Goal: Register for event/course

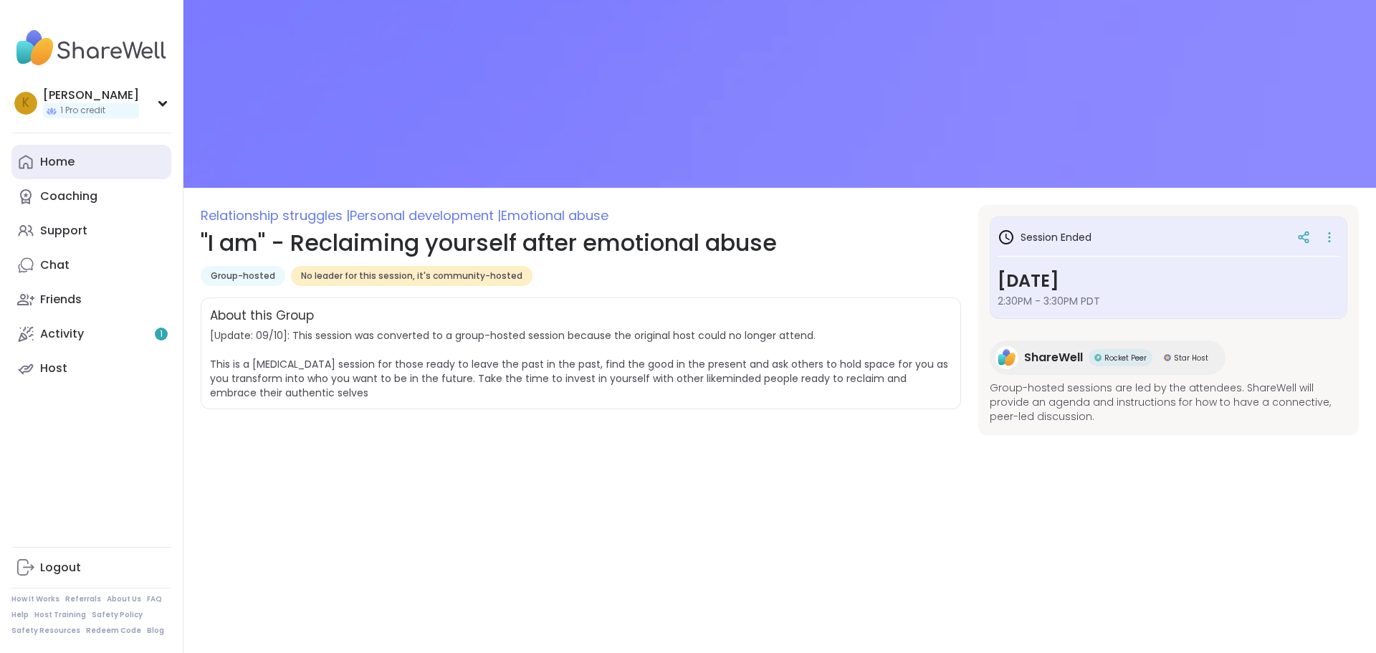
click at [48, 158] on div "Home" at bounding box center [57, 162] width 34 height 16
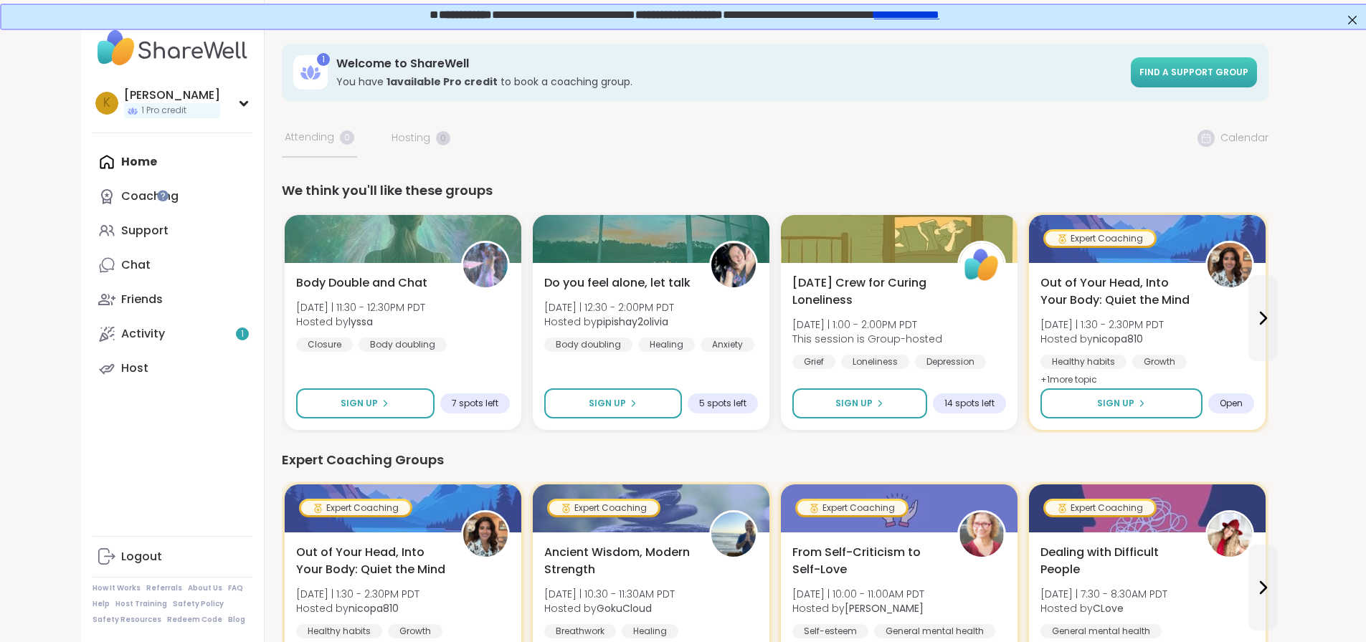
click at [1257, 64] on link "Find a support group" at bounding box center [1193, 72] width 126 height 30
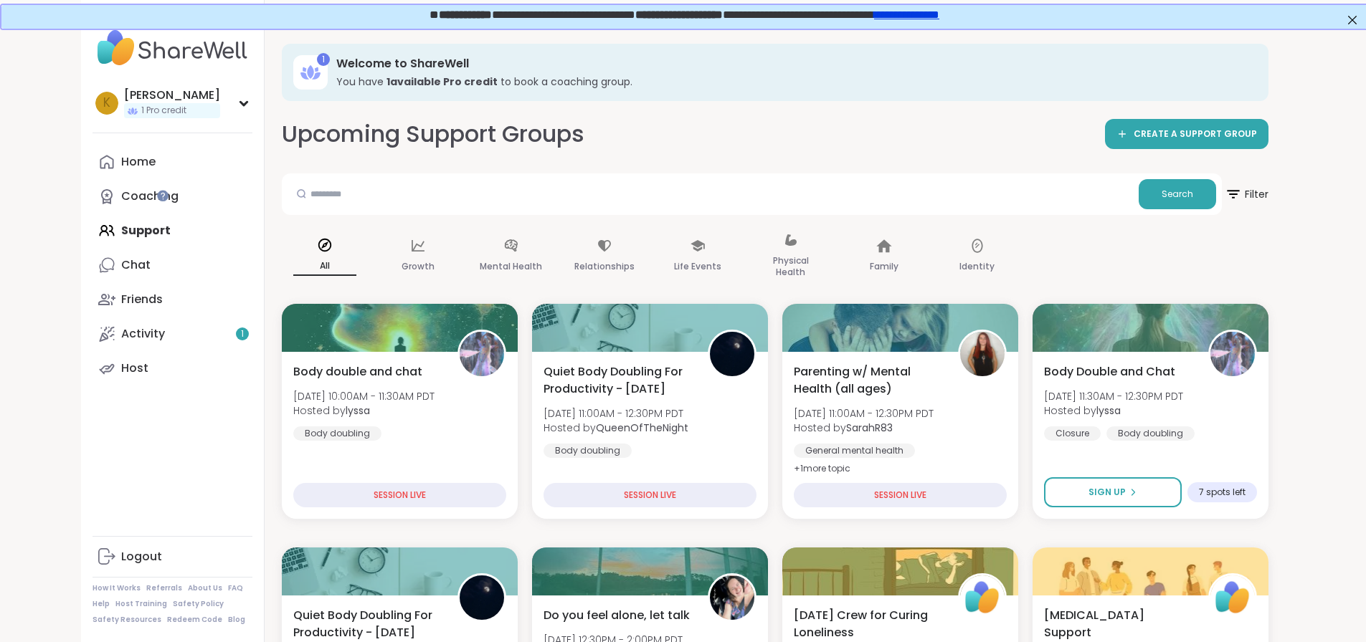
click at [1221, 194] on div "Search" at bounding box center [752, 194] width 940 height 42
click at [1269, 197] on span "Filter" at bounding box center [1246, 194] width 46 height 36
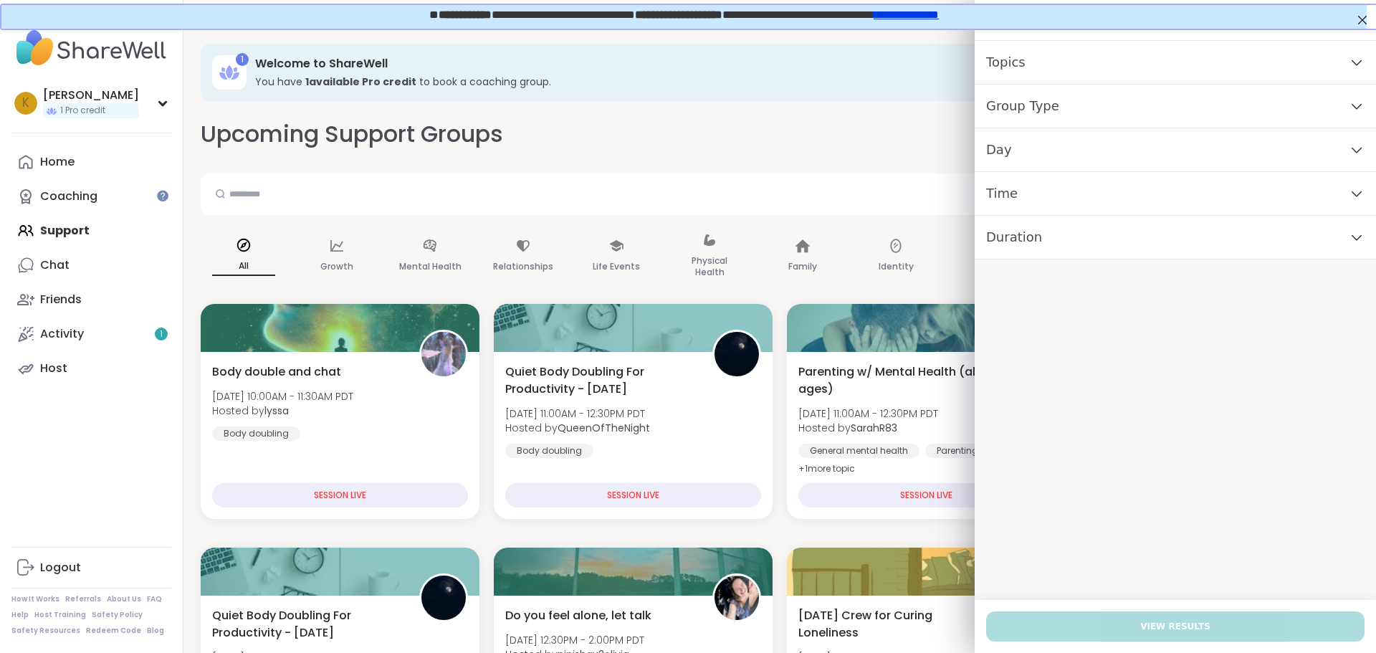
click at [1349, 104] on icon at bounding box center [1357, 106] width 16 height 10
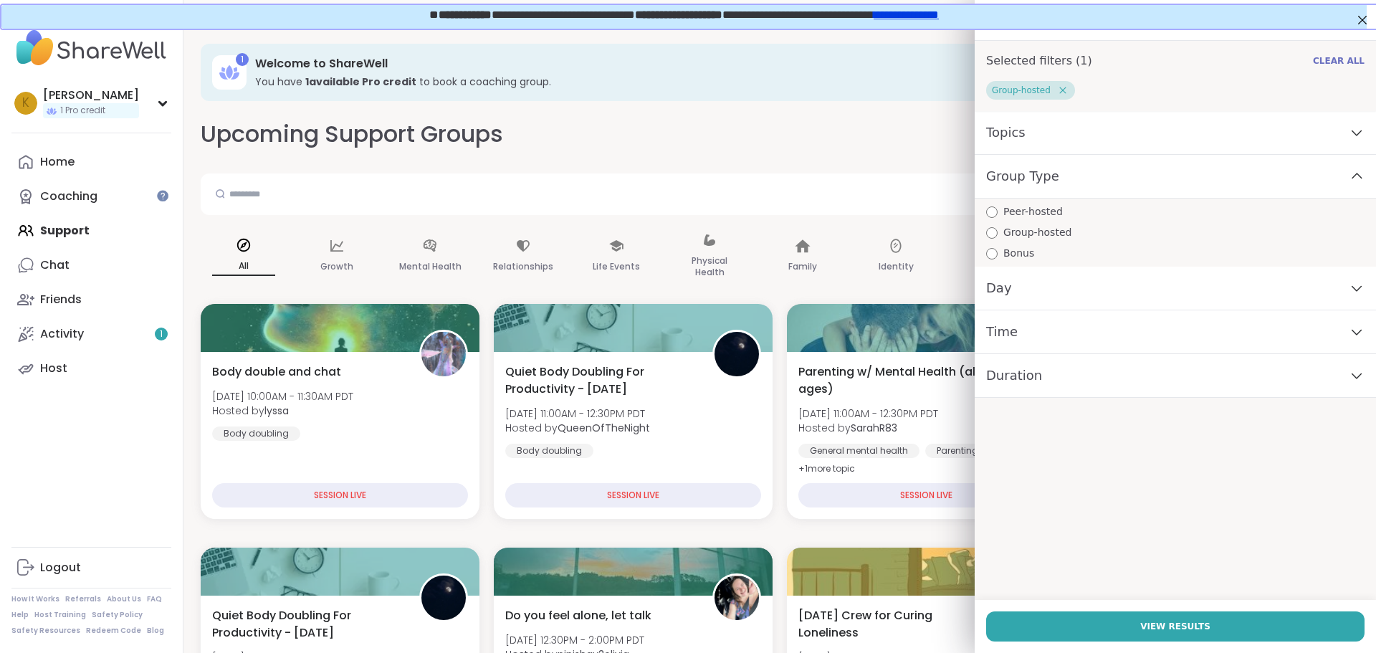
click at [1338, 66] on span "Clear All" at bounding box center [1339, 60] width 52 height 11
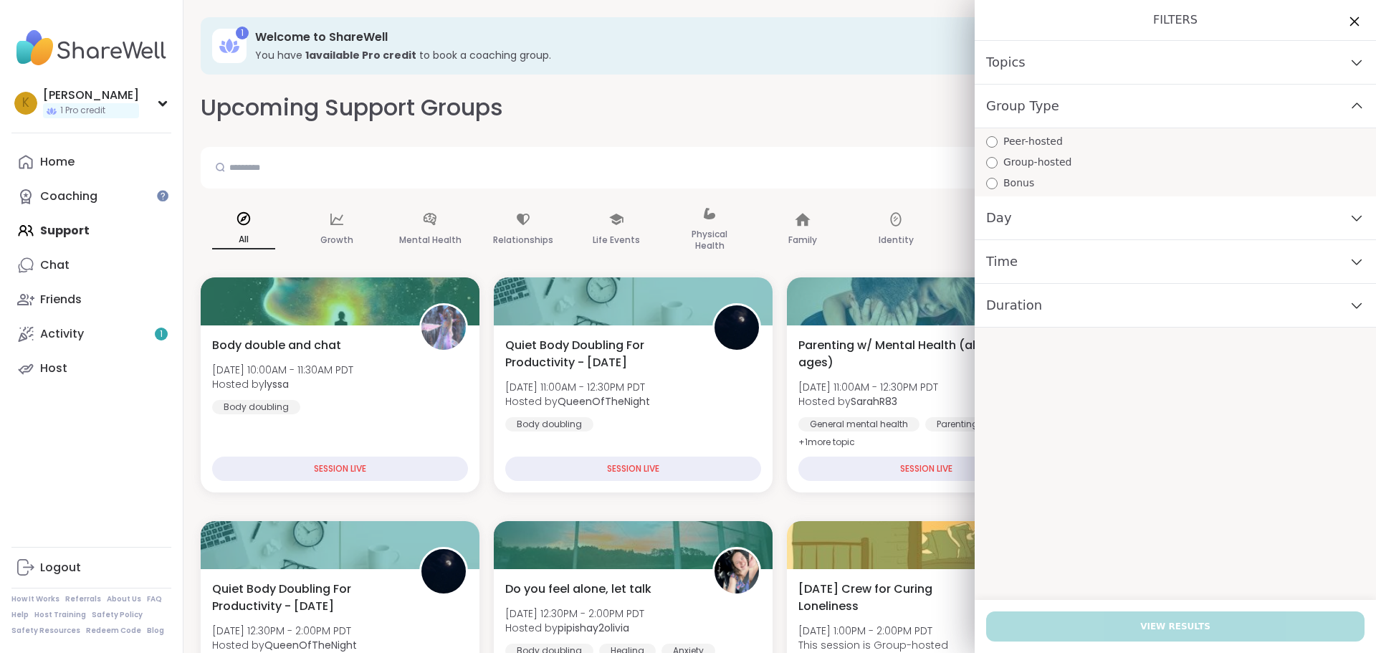
click at [1345, 19] on icon at bounding box center [1354, 21] width 18 height 18
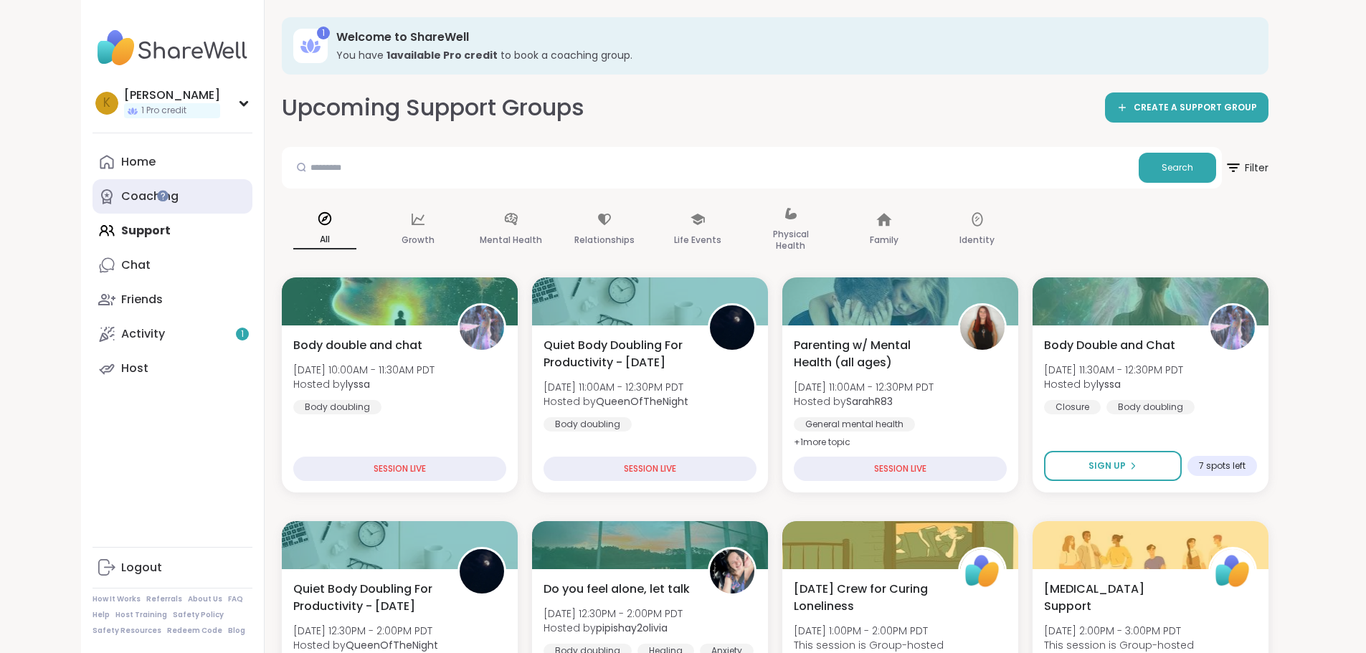
click at [121, 196] on div "Coaching" at bounding box center [149, 197] width 57 height 16
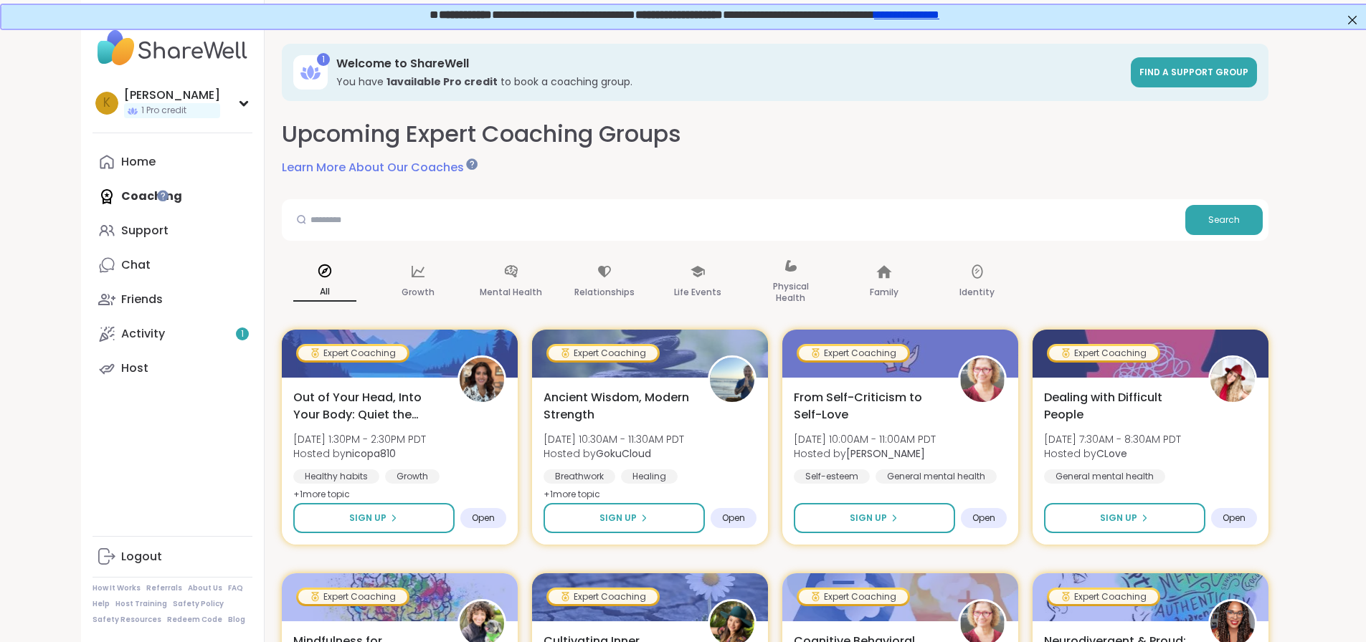
click at [282, 69] on div "1 Welcome to ShareWell You have 1 available Pro credit to book a coaching group…" at bounding box center [775, 72] width 986 height 57
click at [299, 65] on icon at bounding box center [310, 72] width 23 height 23
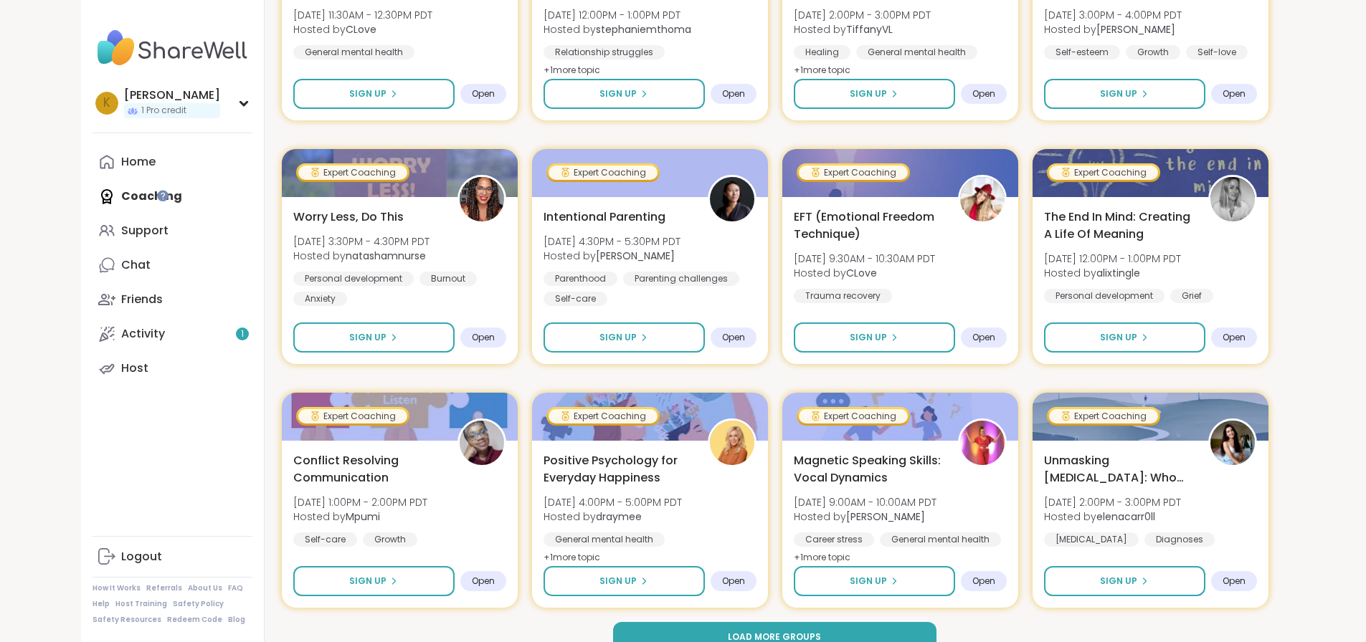
scroll to position [1911, 0]
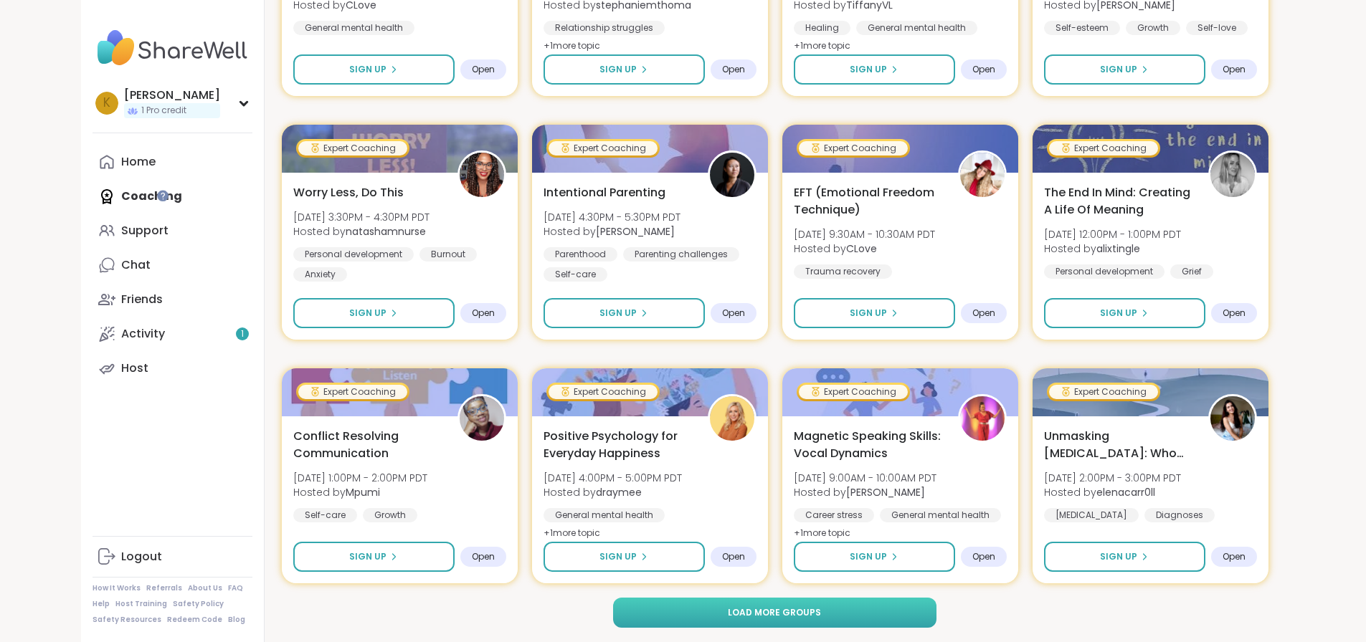
click at [753, 609] on span "Load more groups" at bounding box center [774, 612] width 93 height 13
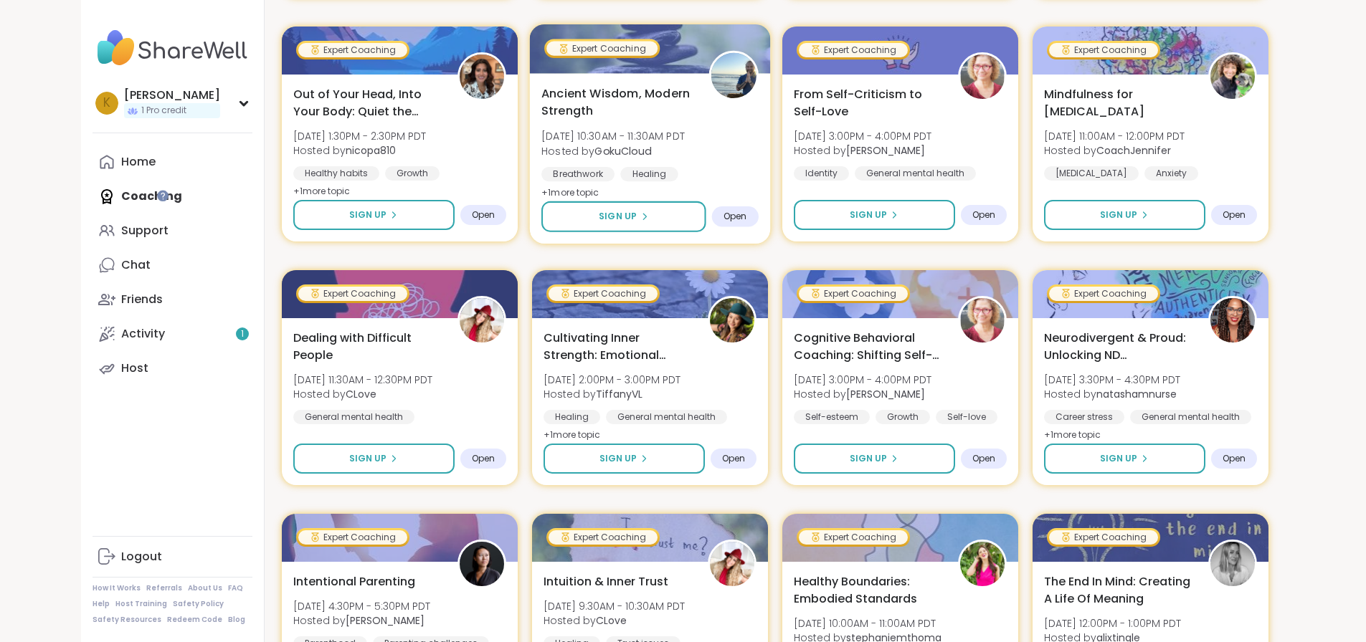
scroll to position [2771, 0]
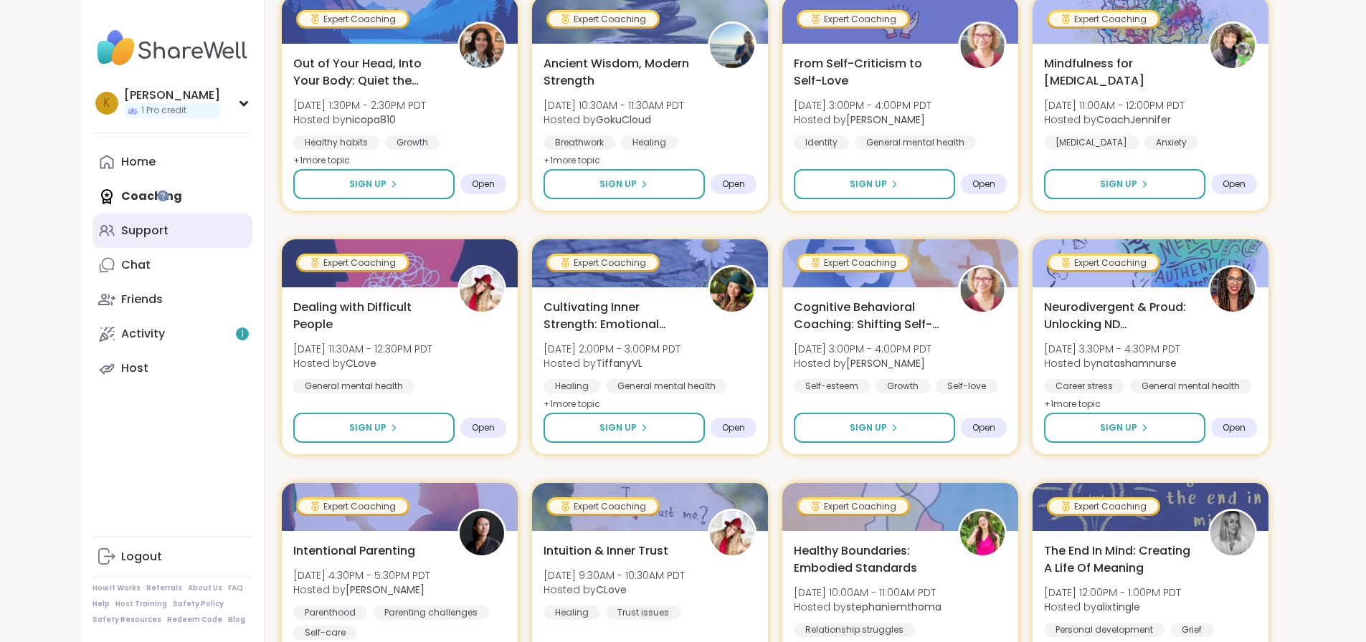
click at [92, 219] on link "Support" at bounding box center [172, 231] width 160 height 34
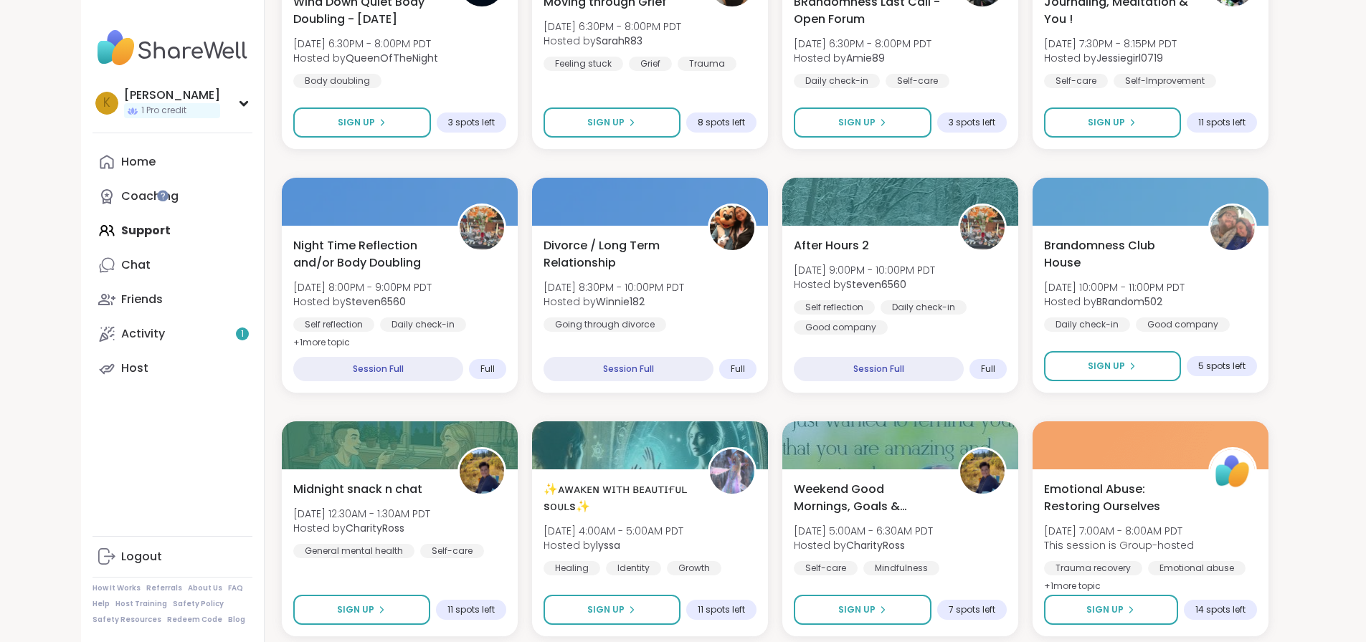
scroll to position [1885, 0]
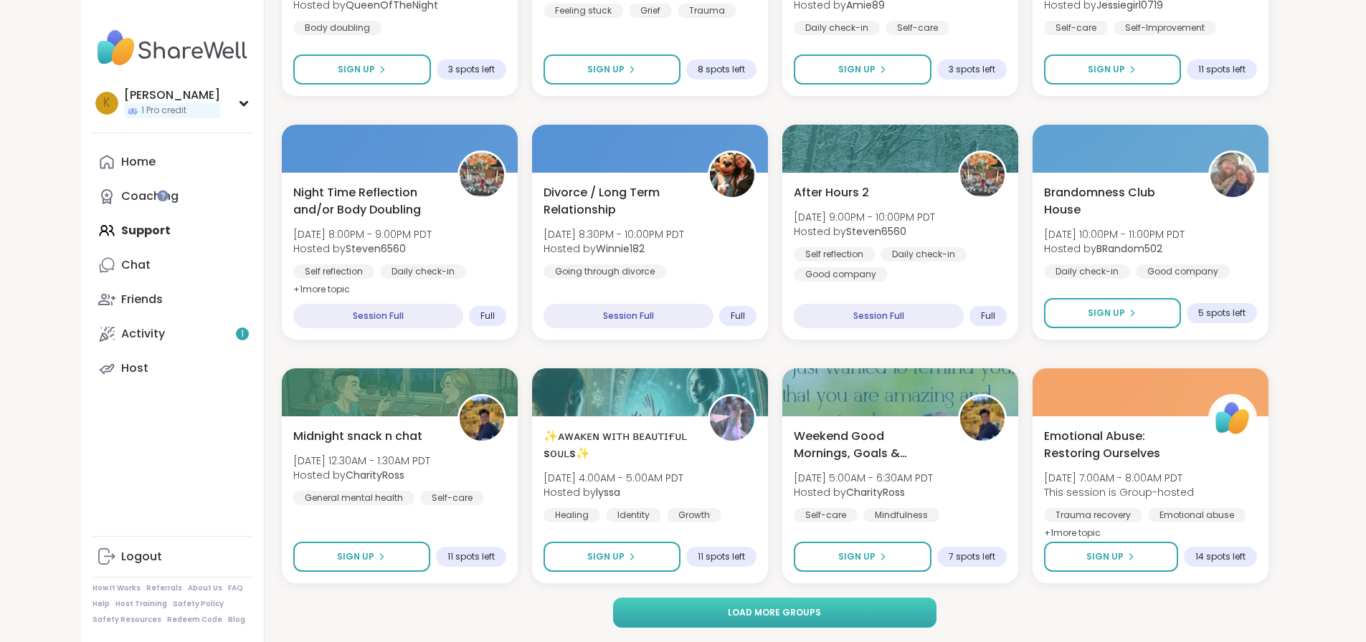
click at [776, 616] on span "Load more groups" at bounding box center [774, 612] width 93 height 13
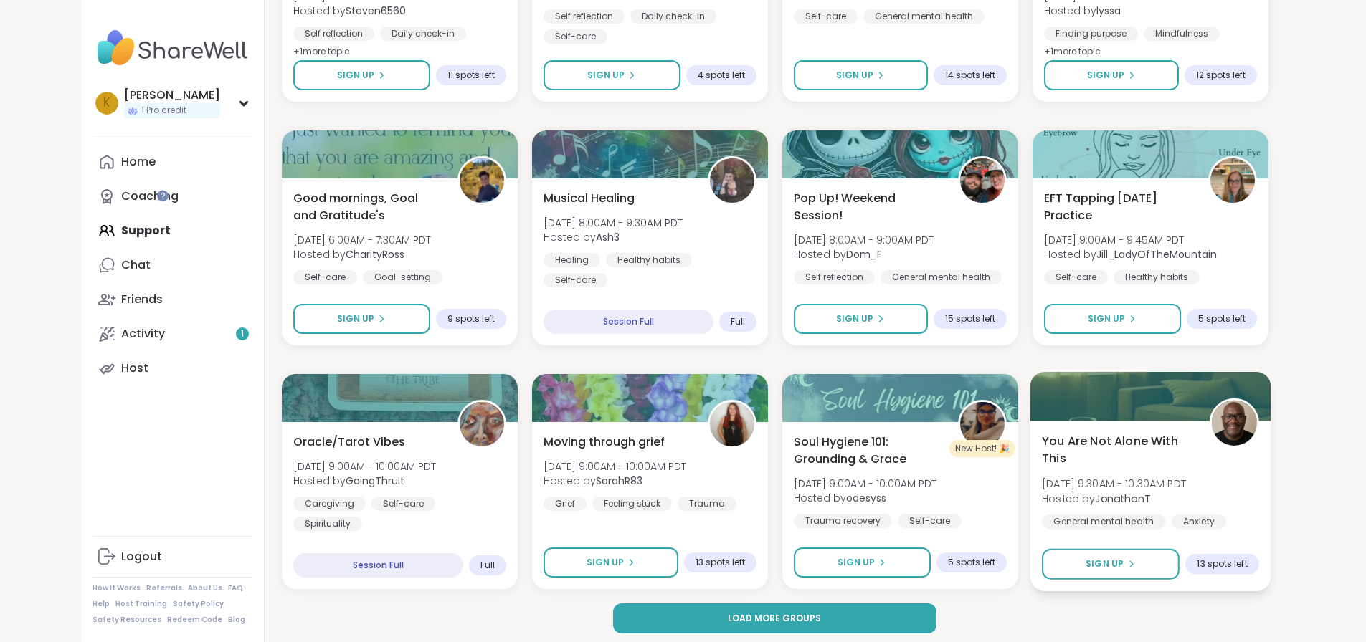
scroll to position [4079, 0]
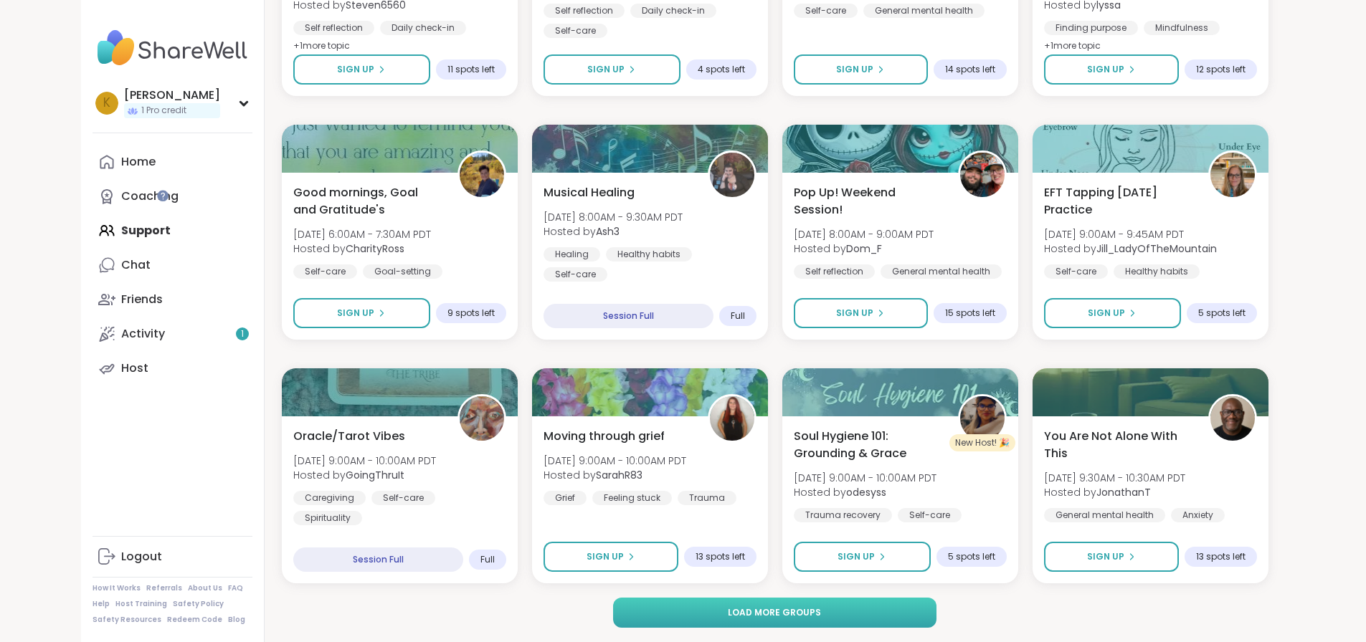
click at [774, 614] on span "Load more groups" at bounding box center [774, 612] width 93 height 13
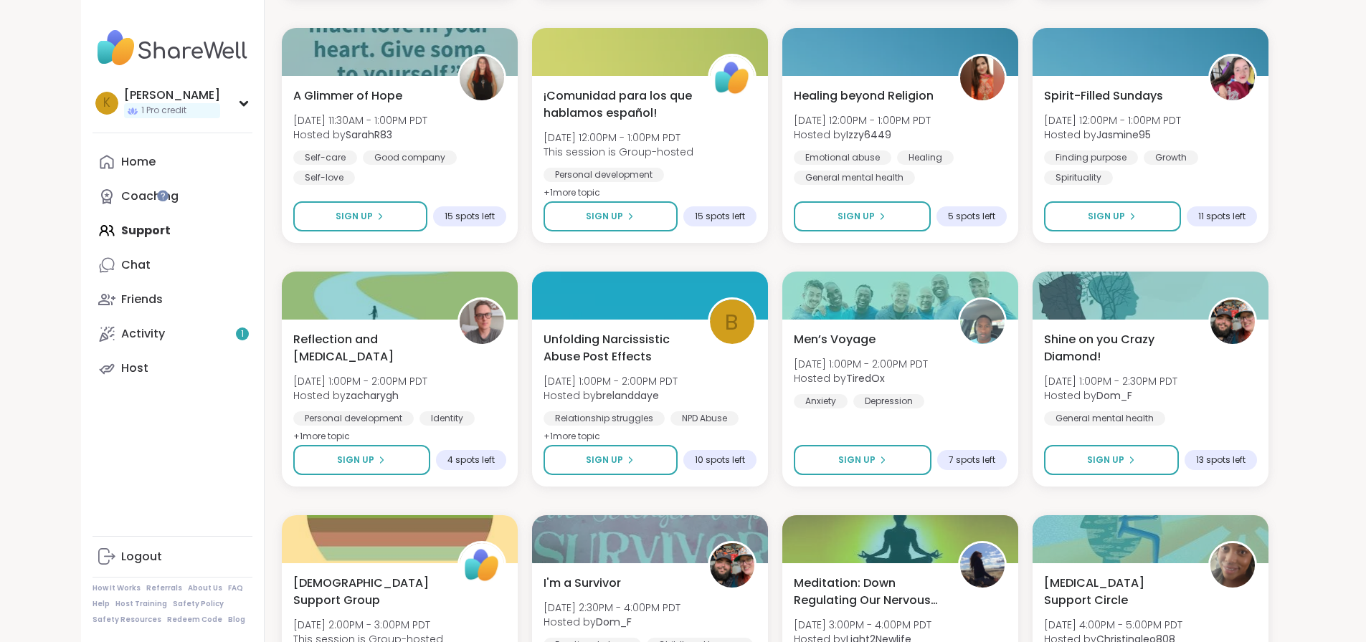
scroll to position [4939, 0]
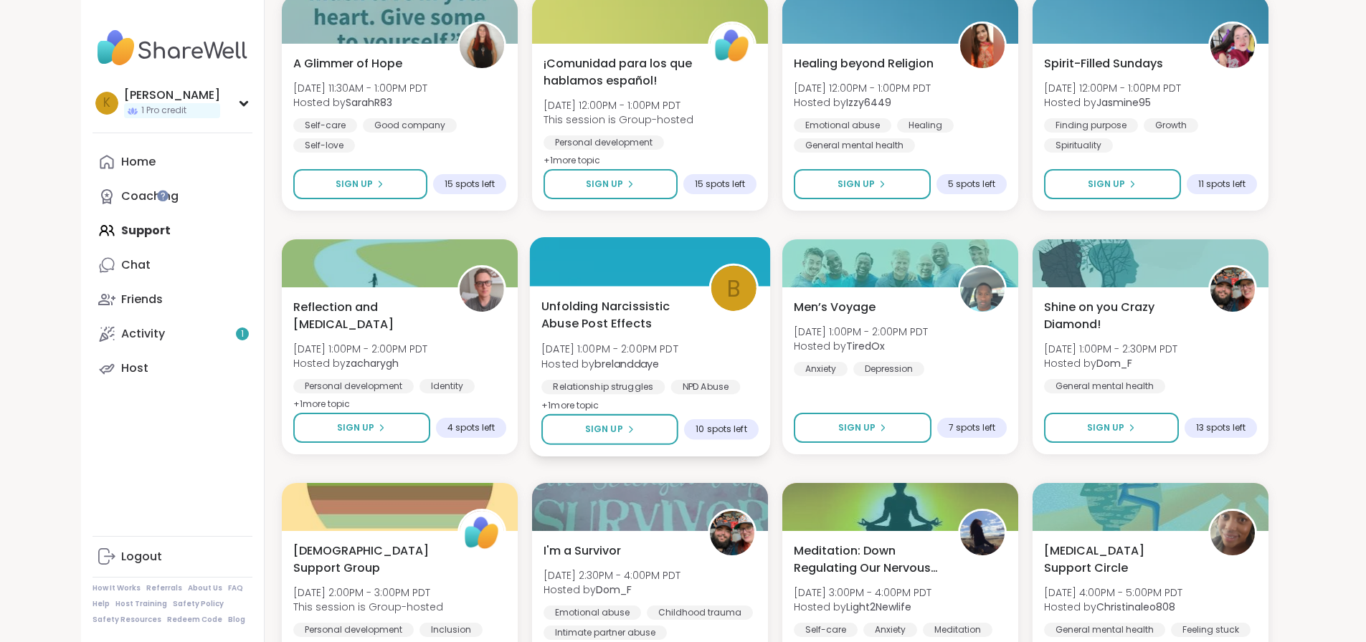
click at [557, 313] on span "Unfolding Narcissistic Abuse Post Effects" at bounding box center [616, 314] width 151 height 35
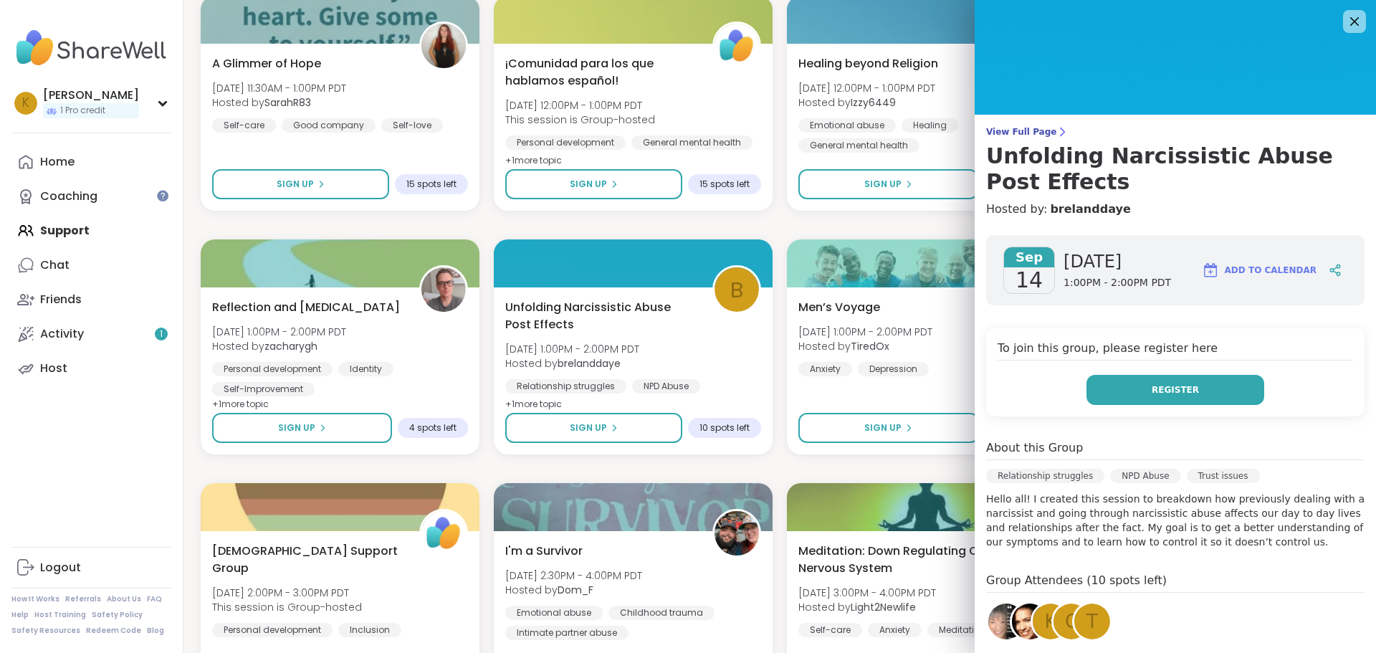
click at [1166, 389] on span "Register" at bounding box center [1175, 390] width 47 height 13
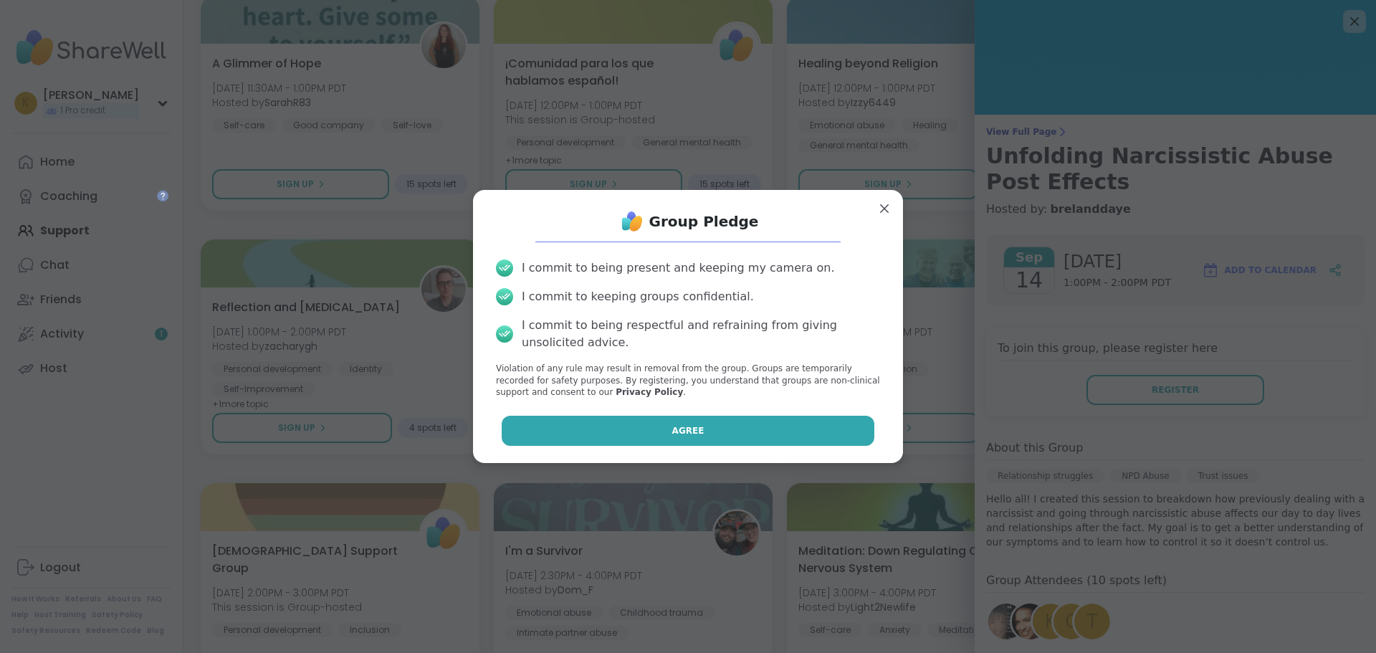
click at [682, 430] on span "Agree" at bounding box center [688, 430] width 32 height 13
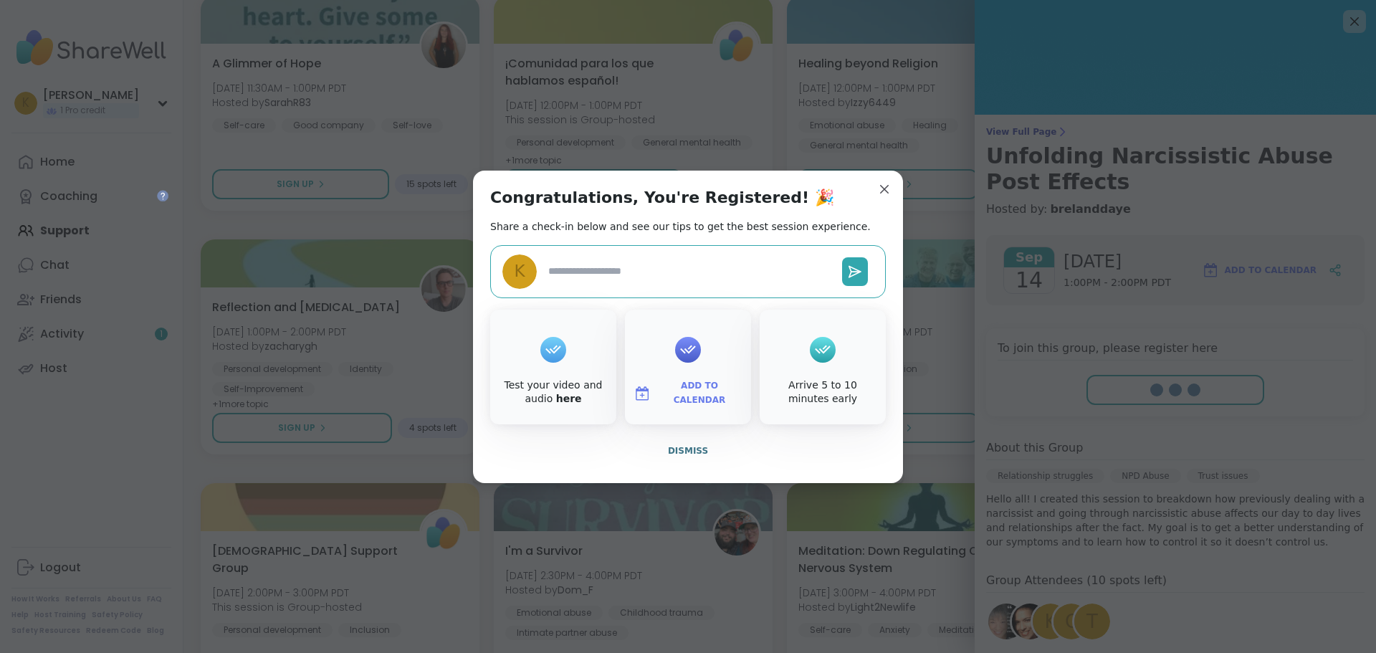
type textarea "*"
click at [677, 450] on span "Dismiss" at bounding box center [688, 451] width 40 height 10
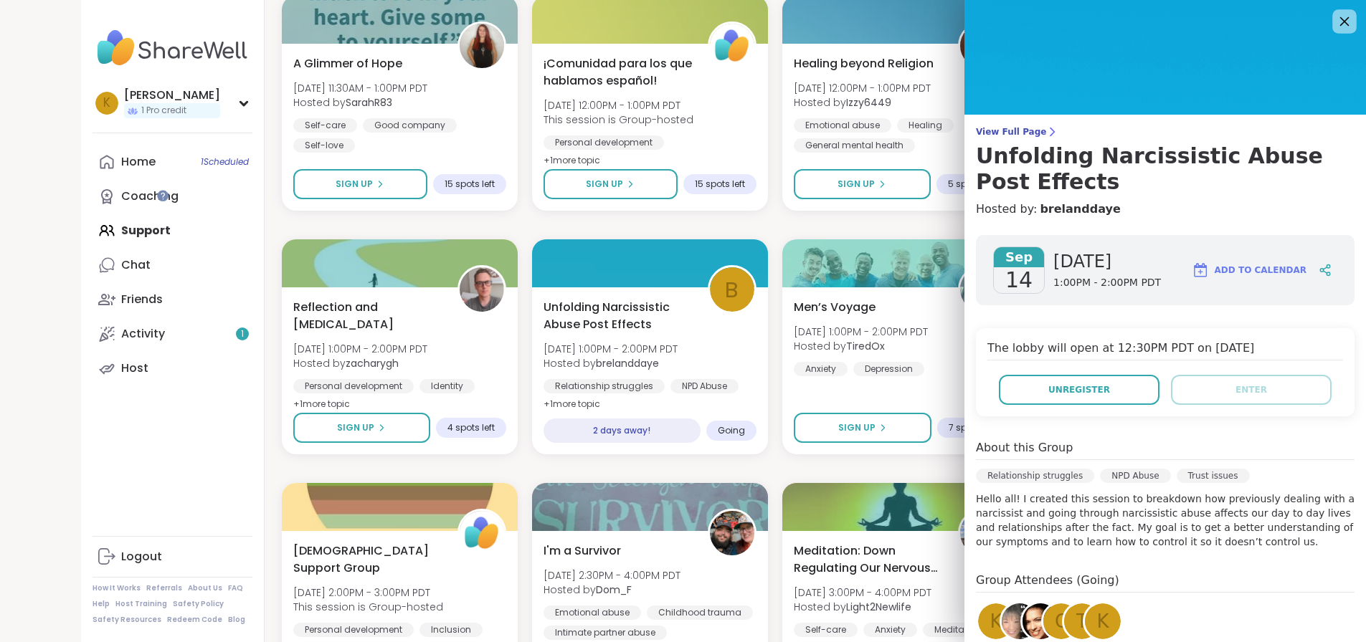
click at [1338, 18] on icon at bounding box center [1344, 21] width 18 height 18
